Goal: Task Accomplishment & Management: Manage account settings

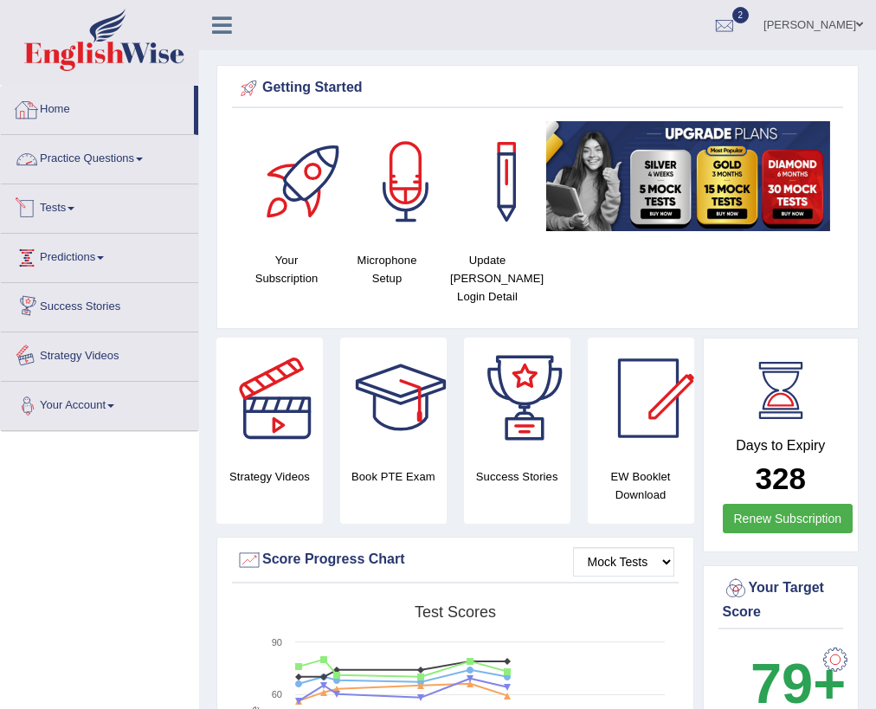
click at [90, 409] on link "Your Account" at bounding box center [99, 403] width 197 height 43
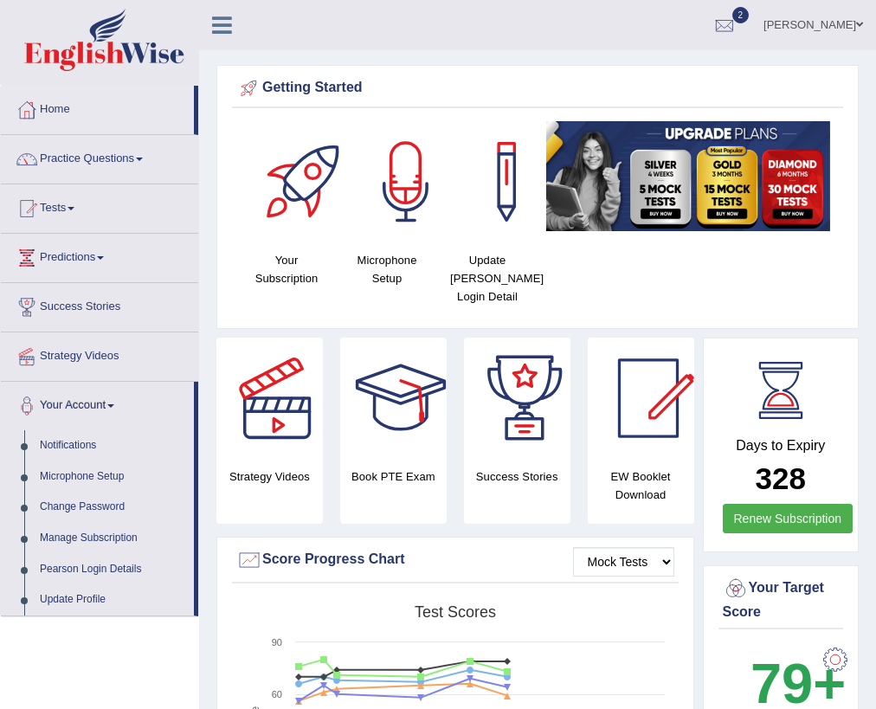
click at [829, 31] on link "Shoeb" at bounding box center [814, 22] width 126 height 45
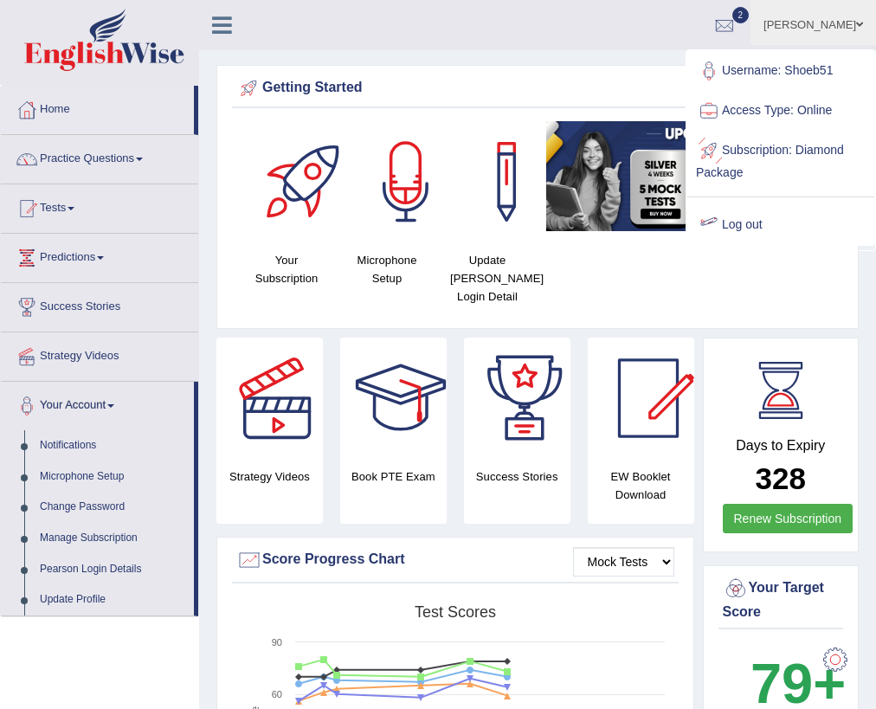
click at [739, 222] on link "Log out" at bounding box center [781, 225] width 187 height 40
